Goal: Task Accomplishment & Management: Complete application form

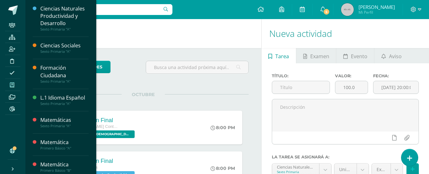
click at [14, 86] on icon at bounding box center [12, 84] width 4 height 5
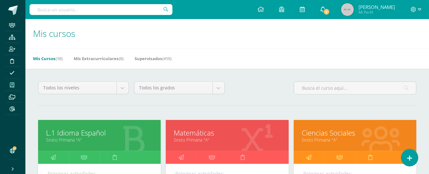
click at [325, 11] on icon at bounding box center [322, 9] width 5 height 6
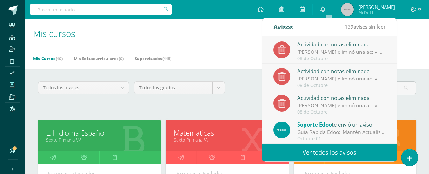
scroll to position [64, 0]
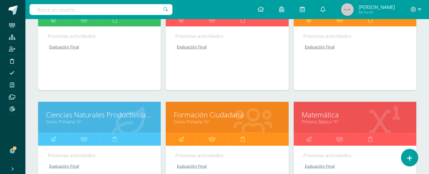
scroll to position [95, 0]
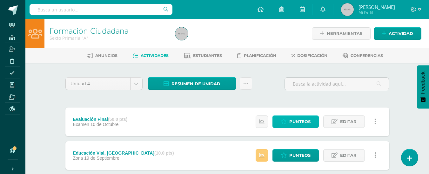
click at [306, 122] on span "Punteos" at bounding box center [299, 122] width 21 height 12
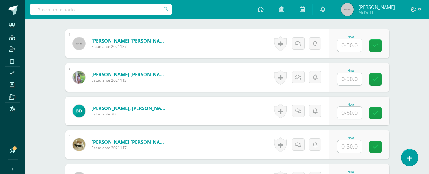
scroll to position [192, 0]
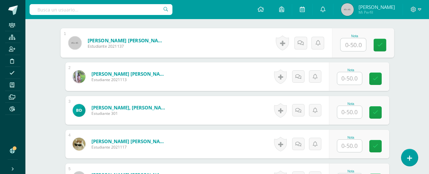
click at [354, 46] on input "text" at bounding box center [352, 44] width 25 height 13
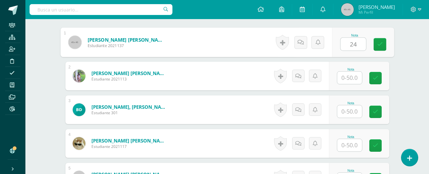
type input "24"
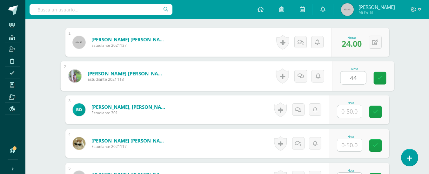
type input "44"
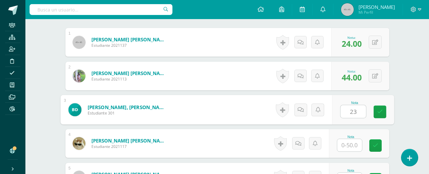
type input "23"
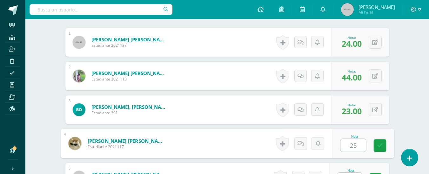
type input "25"
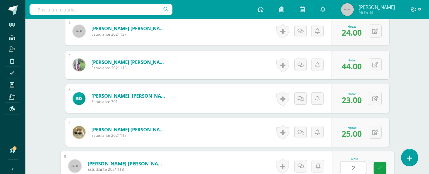
type input "2"
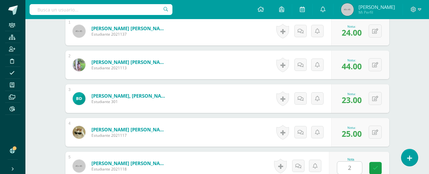
scroll to position [318, 0]
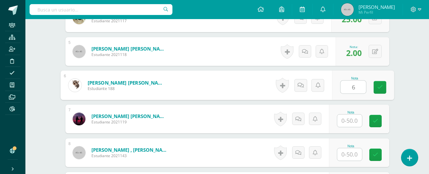
type input "6"
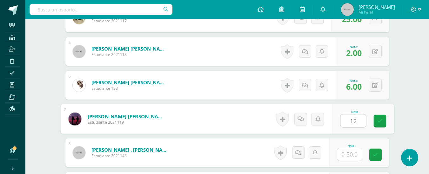
type input "12"
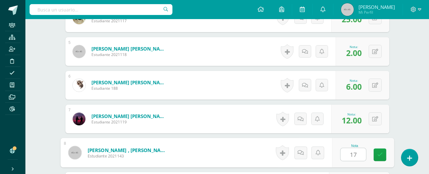
type input "17"
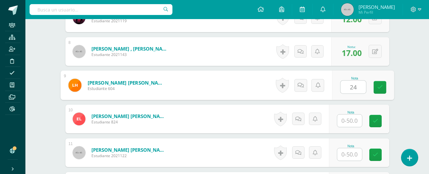
type input "24"
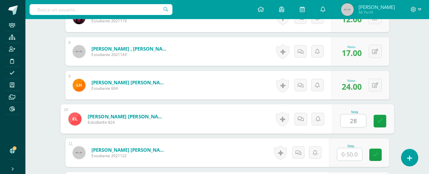
type input "28"
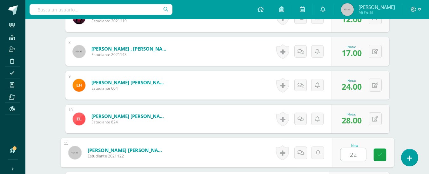
type input "22"
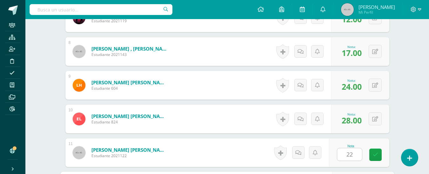
scroll to position [520, 0]
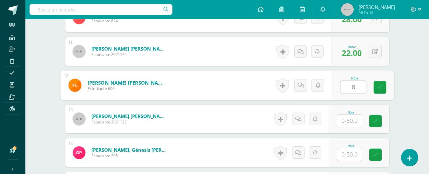
type input "8"
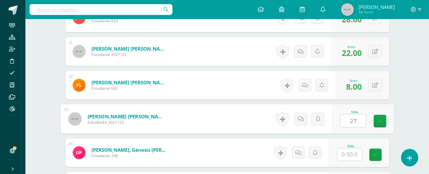
type input "27"
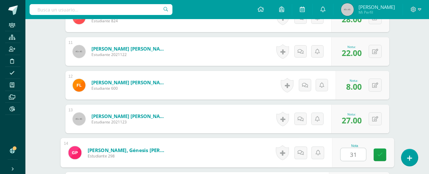
type input "31"
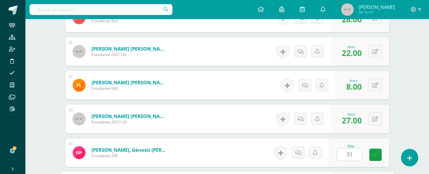
scroll to position [621, 0]
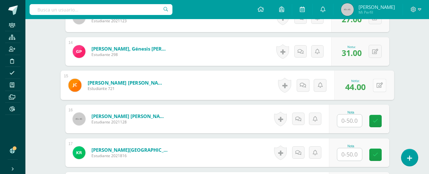
click at [376, 88] on button at bounding box center [379, 84] width 13 height 13
type input "6"
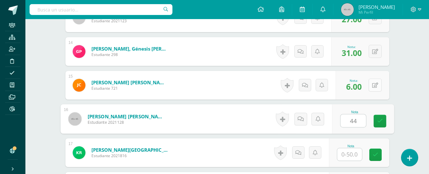
type input "44"
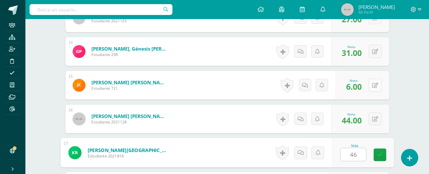
type input "46"
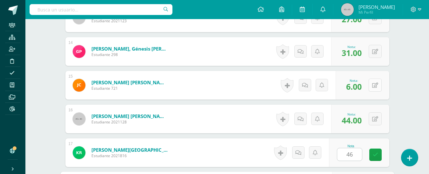
scroll to position [722, 0]
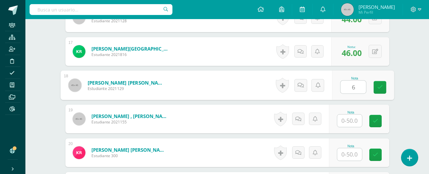
type input "6"
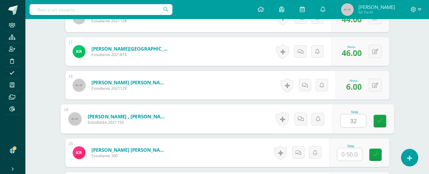
type input "32"
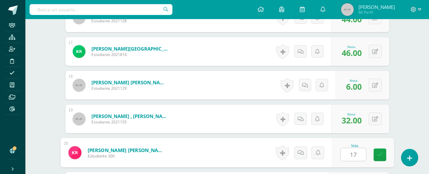
type input "17"
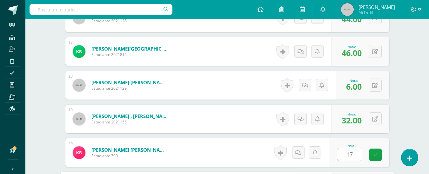
scroll to position [823, 0]
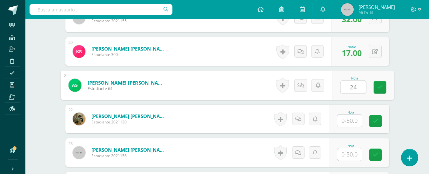
type input "24"
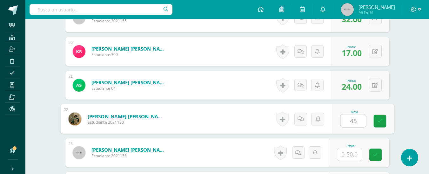
type input "45"
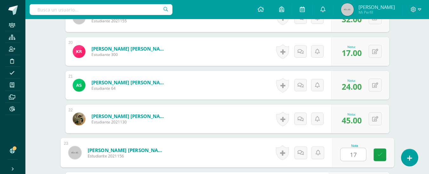
type input "17"
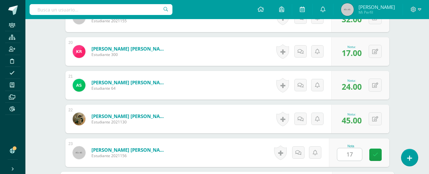
scroll to position [922, 0]
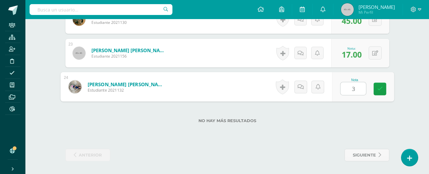
type input "36"
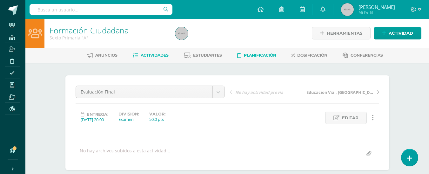
scroll to position [0, 0]
click at [217, 52] on link "Estudiantes" at bounding box center [203, 55] width 38 height 10
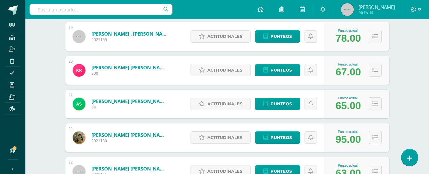
scroll to position [651, 0]
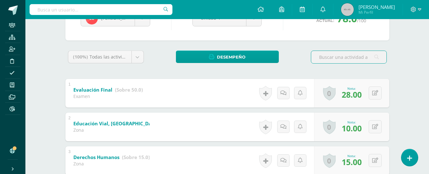
scroll to position [64, 0]
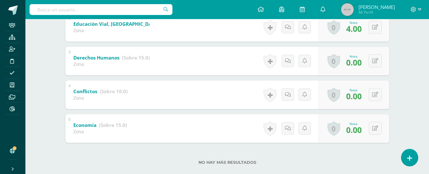
scroll to position [190, 0]
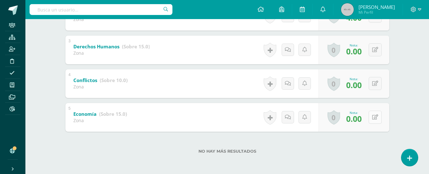
click at [375, 117] on button at bounding box center [375, 117] width 13 height 13
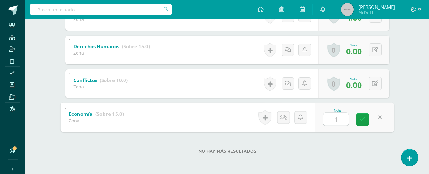
type input "10"
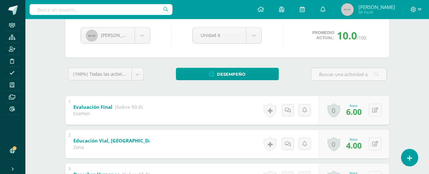
scroll to position [0, 0]
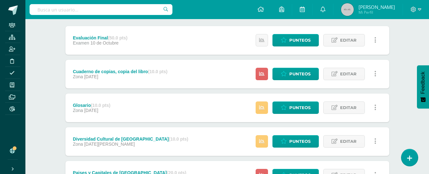
scroll to position [95, 0]
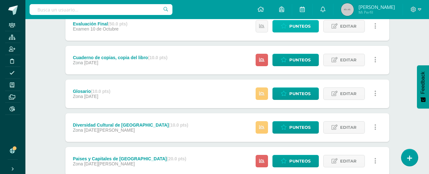
click at [298, 31] on span "Punteos" at bounding box center [299, 26] width 21 height 12
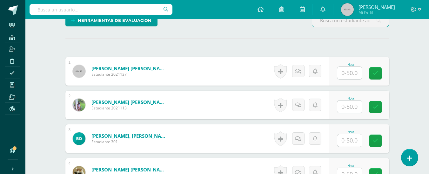
scroll to position [193, 0]
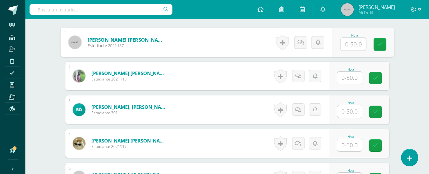
click at [357, 46] on input "text" at bounding box center [352, 44] width 25 height 13
type input "2"
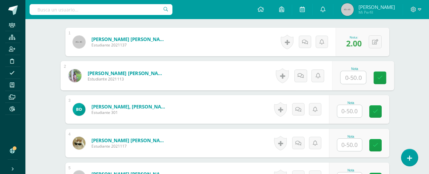
scroll to position [193, 0]
type input "20"
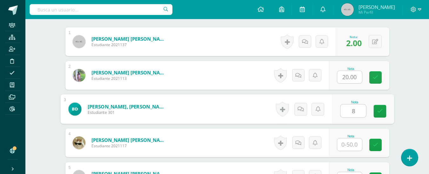
type input "8"
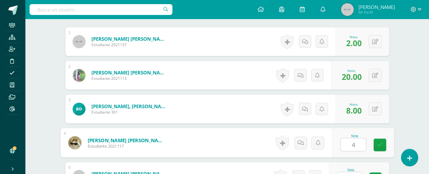
type input "4"
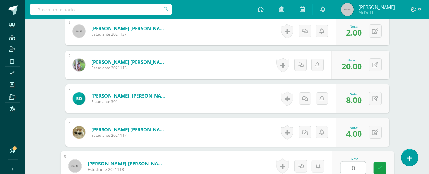
type input "0"
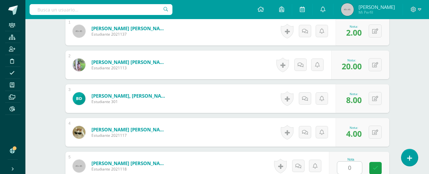
scroll to position [318, 0]
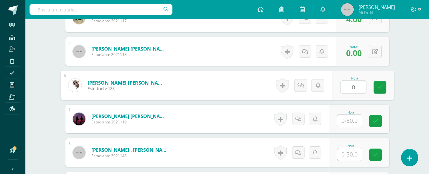
type input "0"
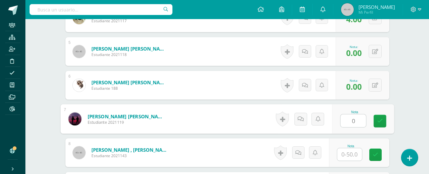
type input "0"
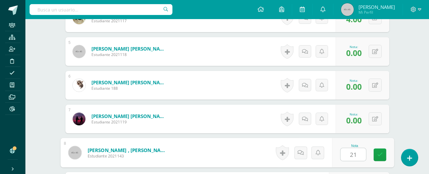
type input "21"
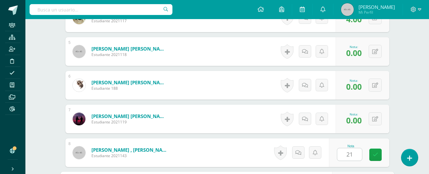
scroll to position [419, 0]
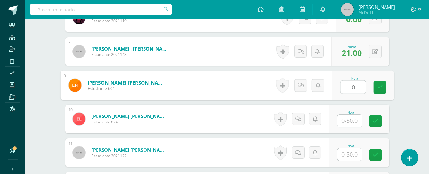
type input "0"
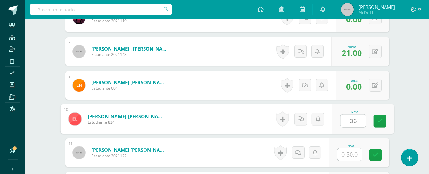
type input "36"
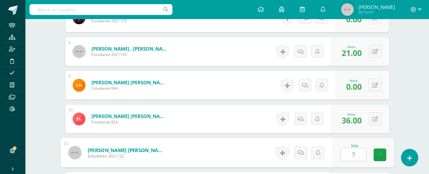
type input "7"
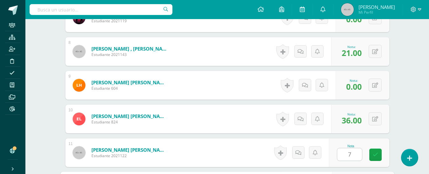
scroll to position [520, 0]
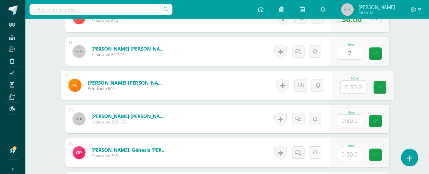
type input "3"
type input "6"
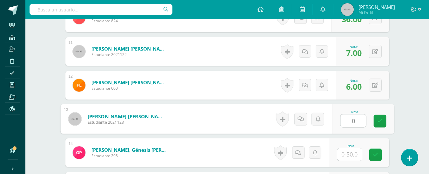
type input "0"
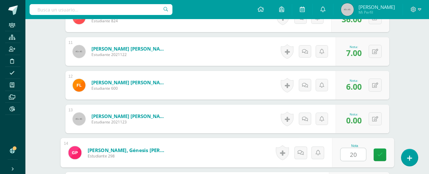
type input "20"
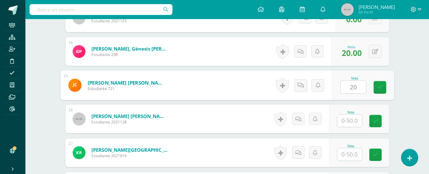
type input "20"
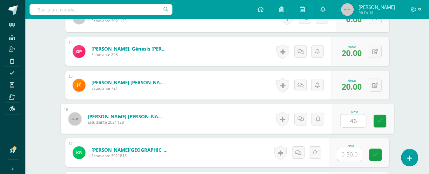
type input "46"
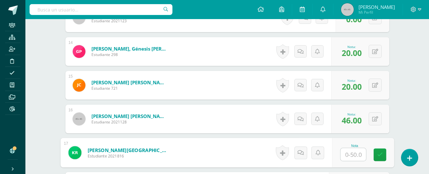
type input "0"
type input "28"
click at [374, 85] on button at bounding box center [375, 84] width 13 height 13
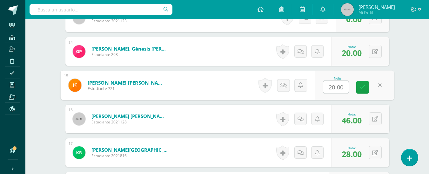
type input "0"
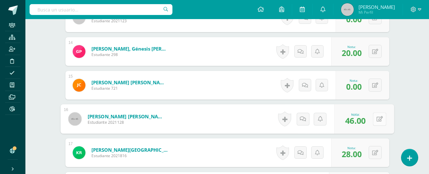
click at [378, 119] on button at bounding box center [379, 118] width 13 height 13
type input "20"
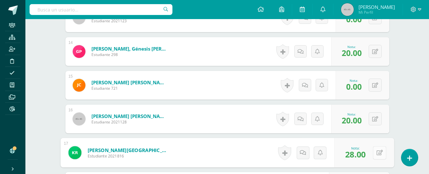
click at [374, 154] on button at bounding box center [379, 152] width 13 height 13
type input "46"
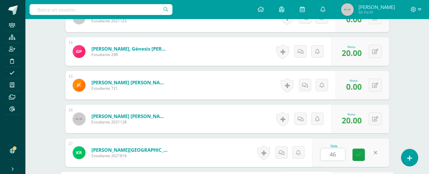
scroll to position [722, 0]
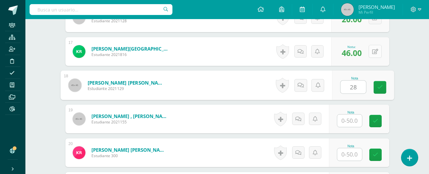
type input "28"
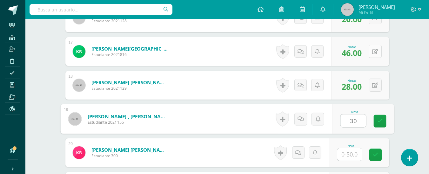
type input "30"
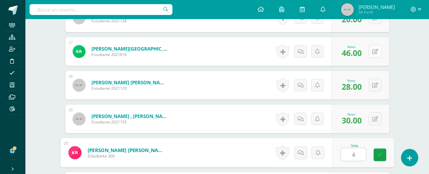
type input "4"
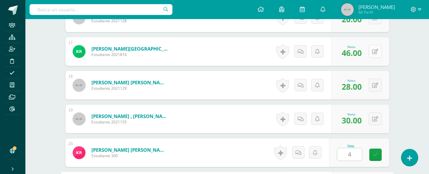
scroll to position [823, 0]
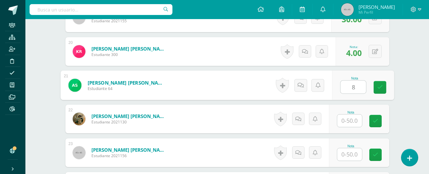
type input "8"
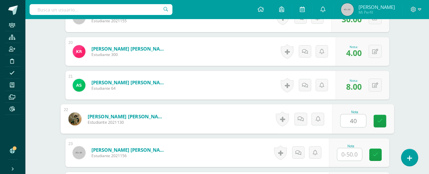
type input "40"
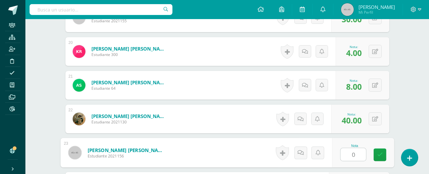
type input "0"
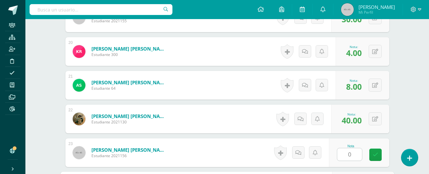
scroll to position [922, 0]
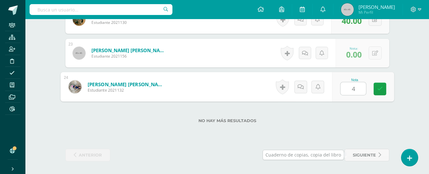
type input "40"
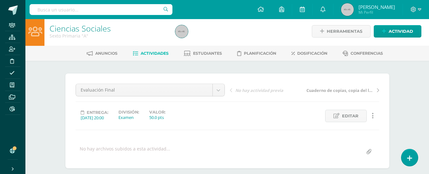
scroll to position [0, 0]
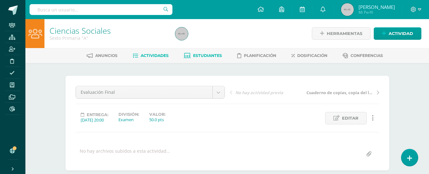
click at [200, 57] on span "Estudiantes" at bounding box center [207, 55] width 29 height 5
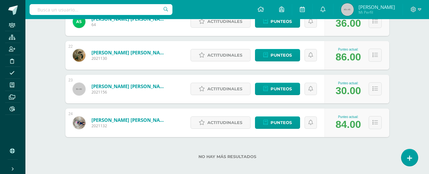
scroll to position [809, 0]
